Goal: Navigation & Orientation: Find specific page/section

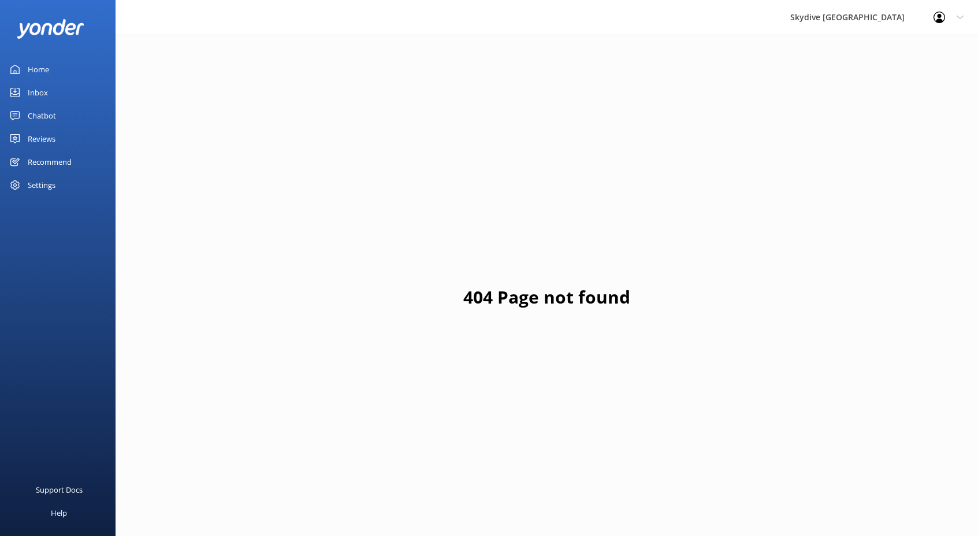
click at [93, 120] on link "Chatbot" at bounding box center [58, 115] width 116 height 23
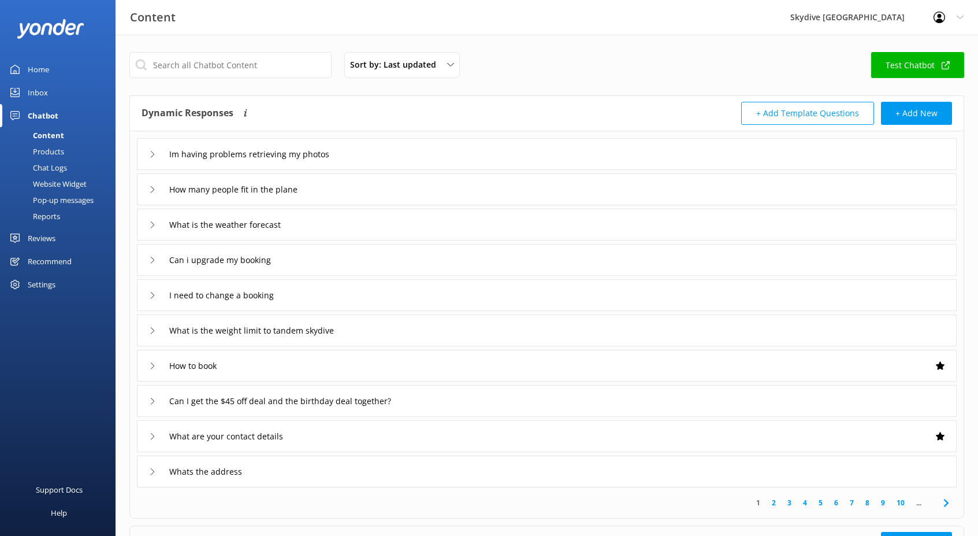
click at [65, 97] on link "Inbox" at bounding box center [58, 92] width 116 height 23
